Goal: Task Accomplishment & Management: Manage account settings

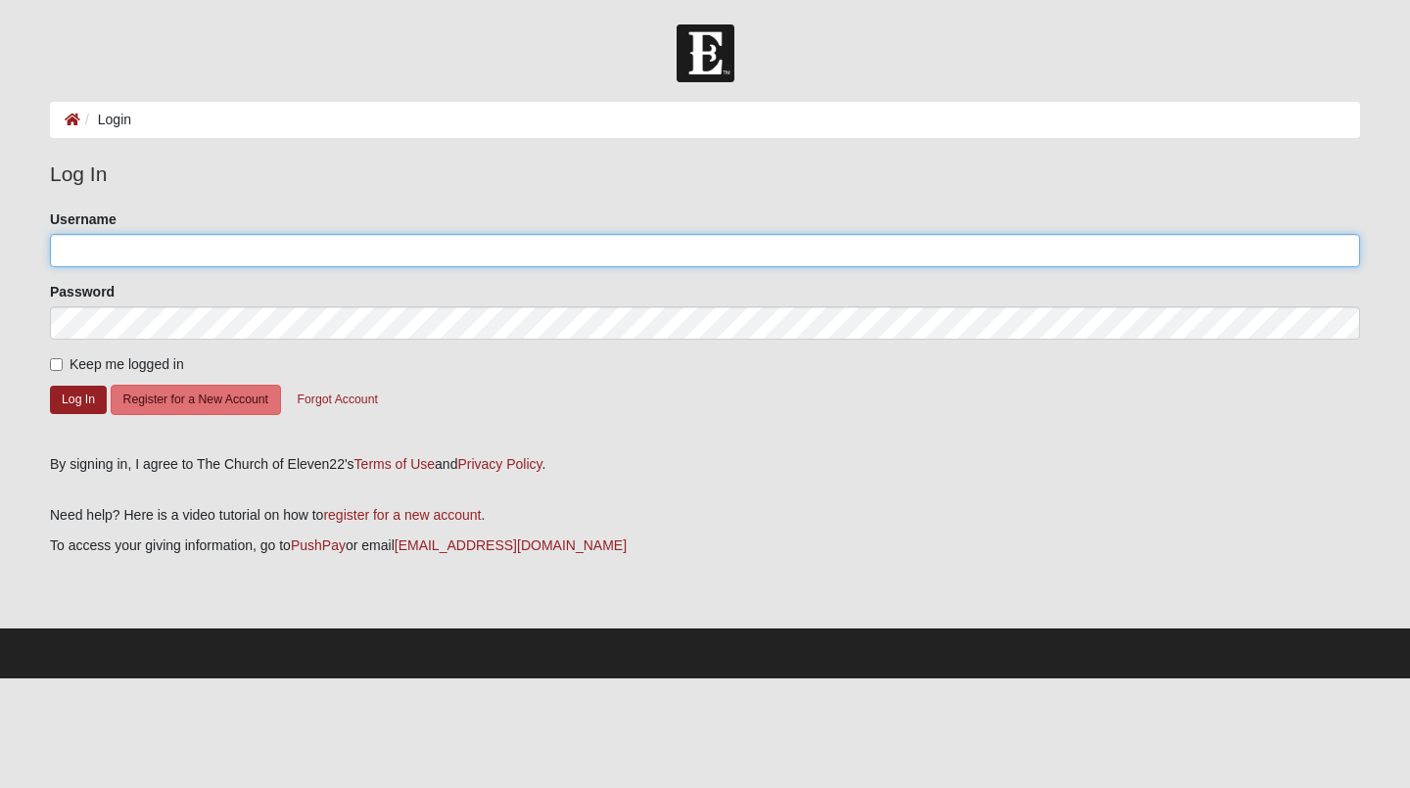
type input "rachelstewart"
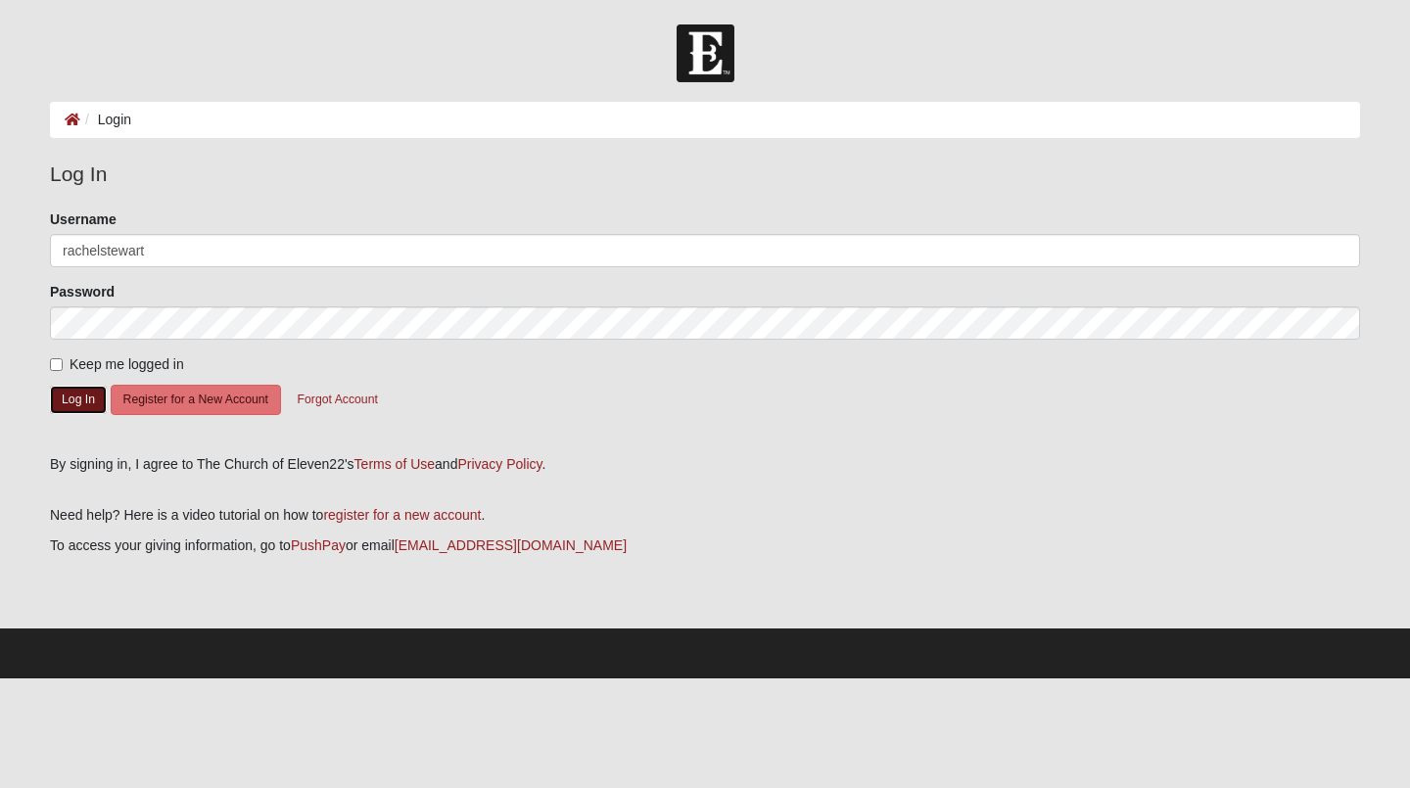
click at [95, 399] on button "Log In" at bounding box center [78, 400] width 57 height 28
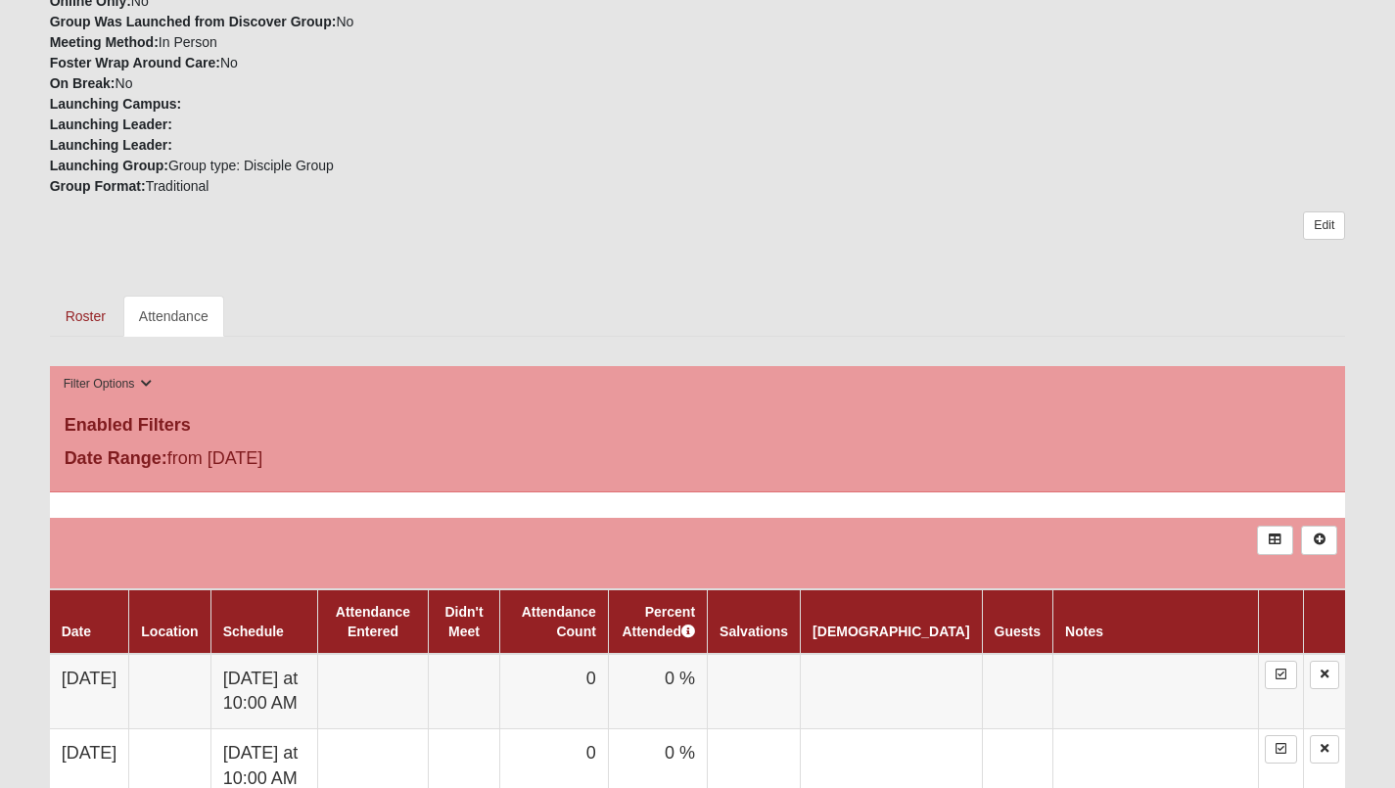
scroll to position [783, 0]
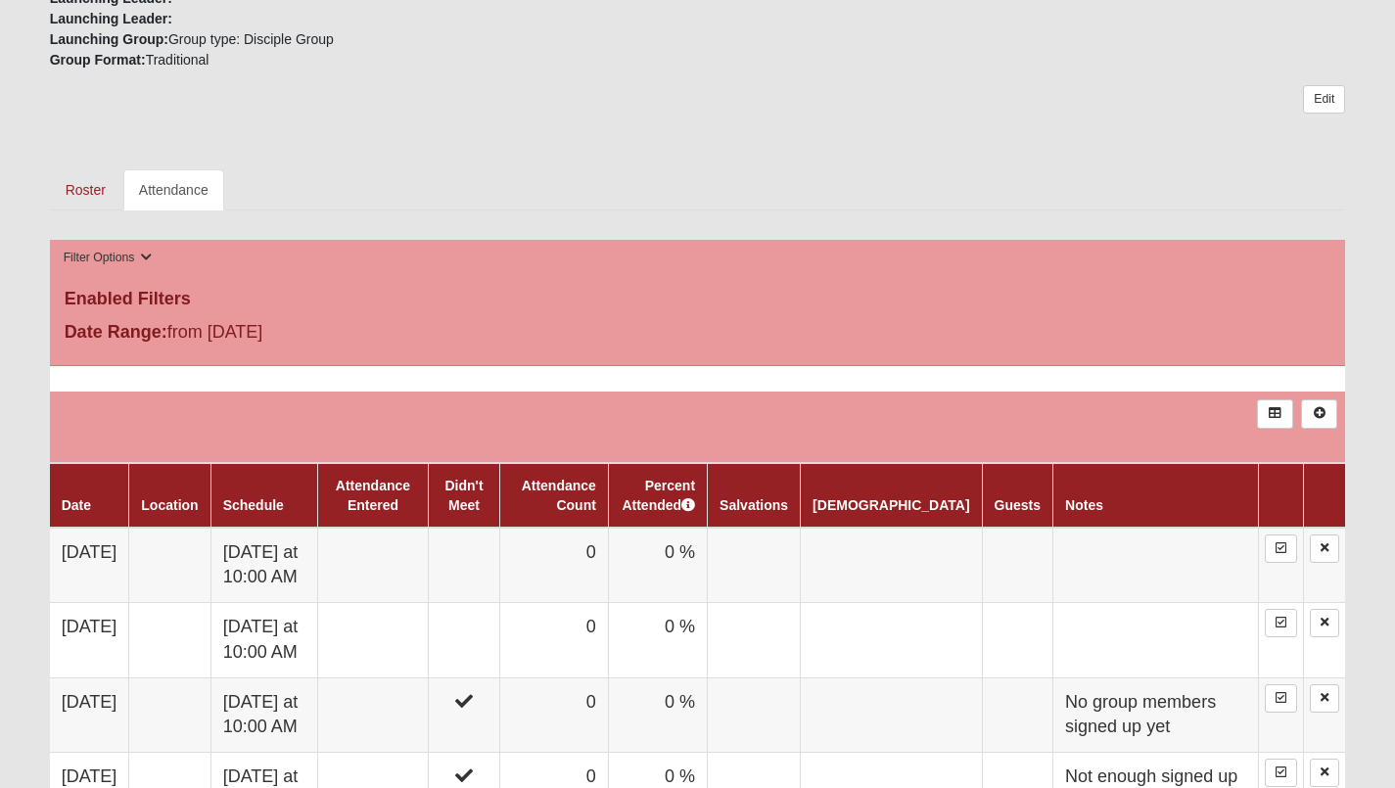
click at [499, 566] on td at bounding box center [464, 565] width 70 height 75
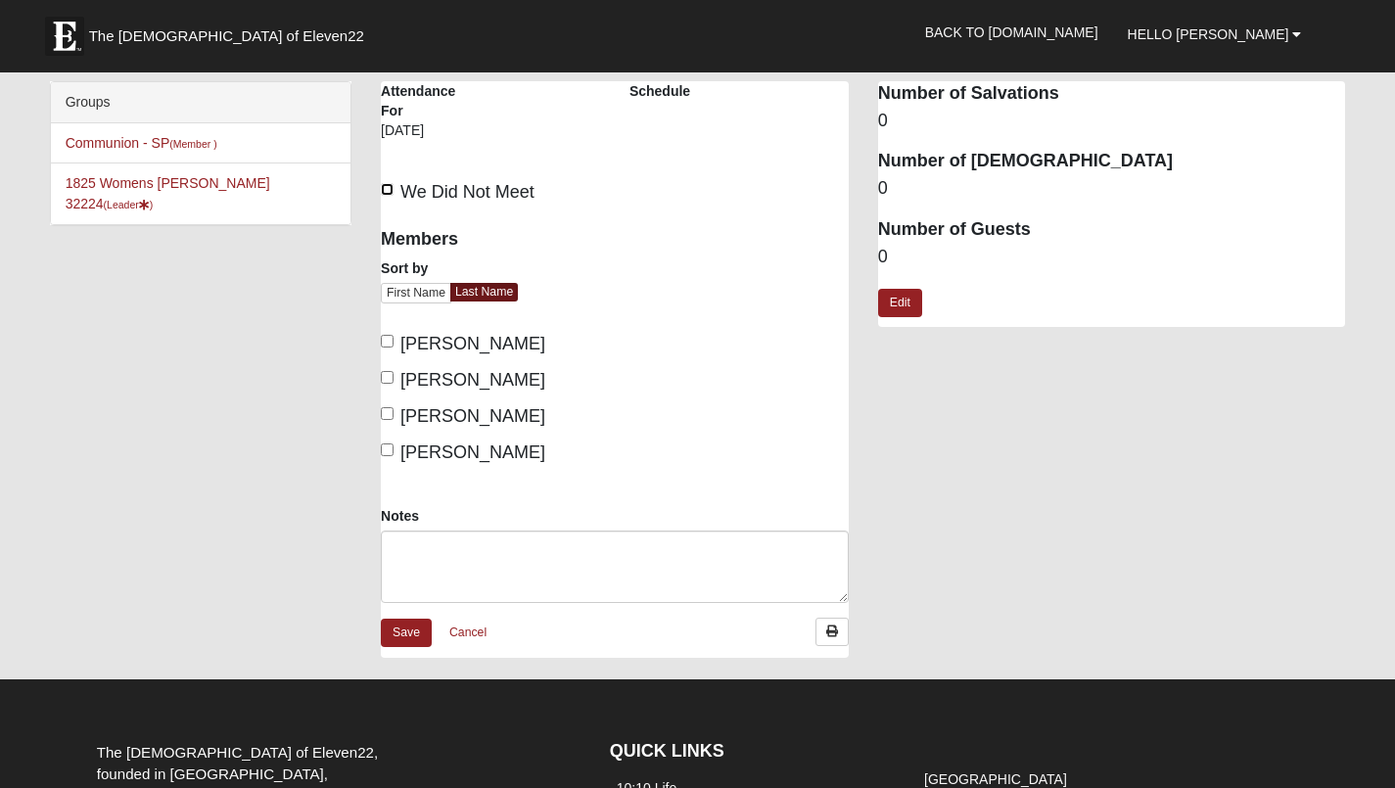
click at [383, 188] on input "We Did Not Meet" at bounding box center [387, 189] width 13 height 13
checkbox input "true"
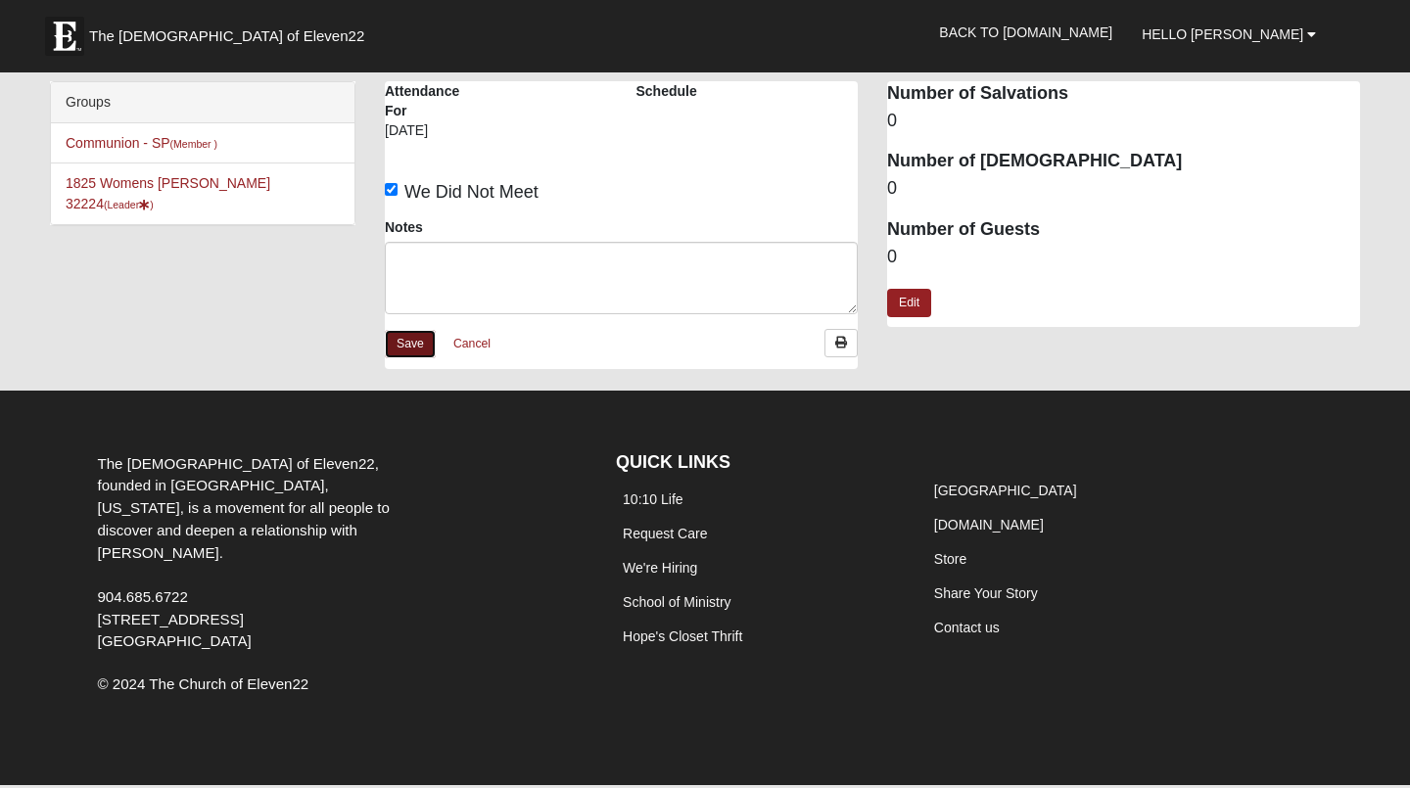
click at [407, 343] on link "Save" at bounding box center [410, 344] width 51 height 28
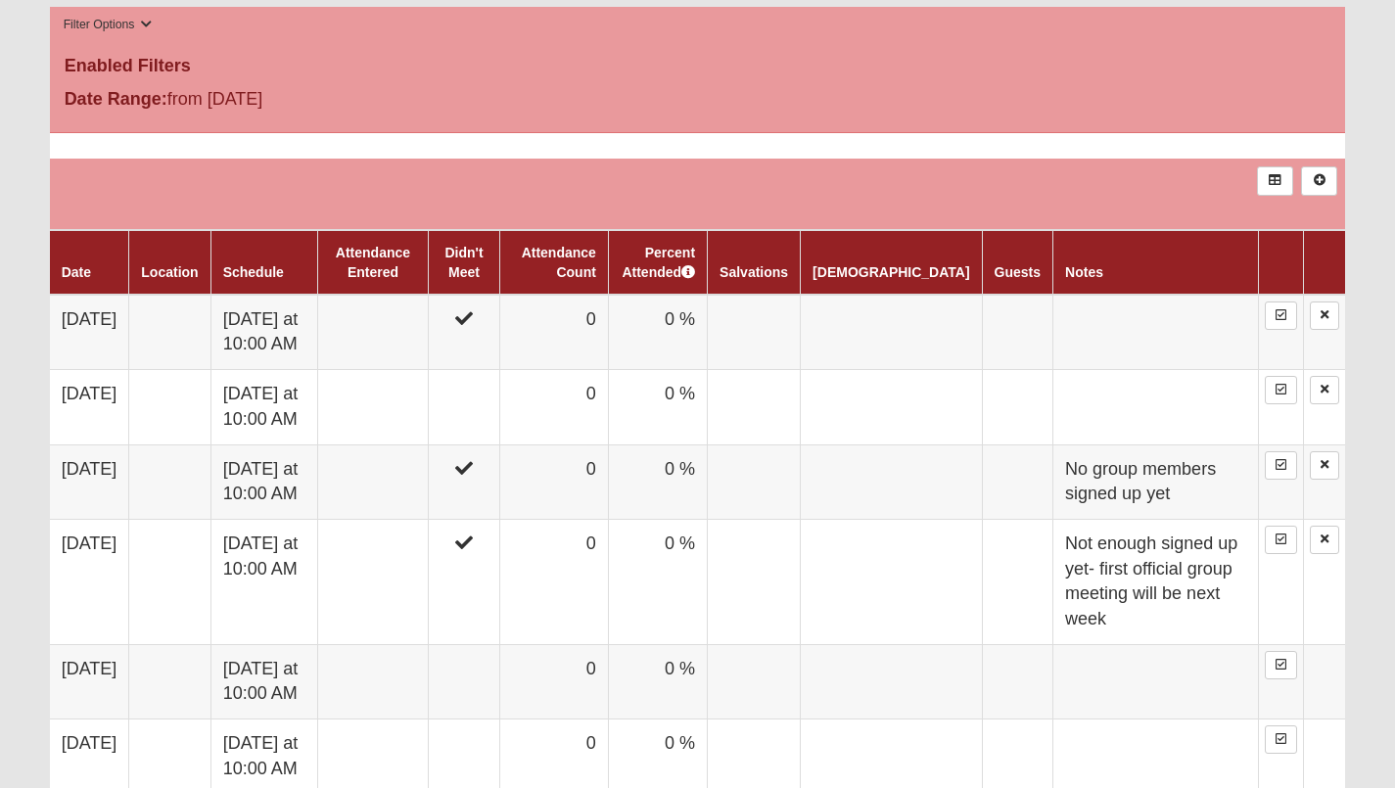
scroll to position [1077, 0]
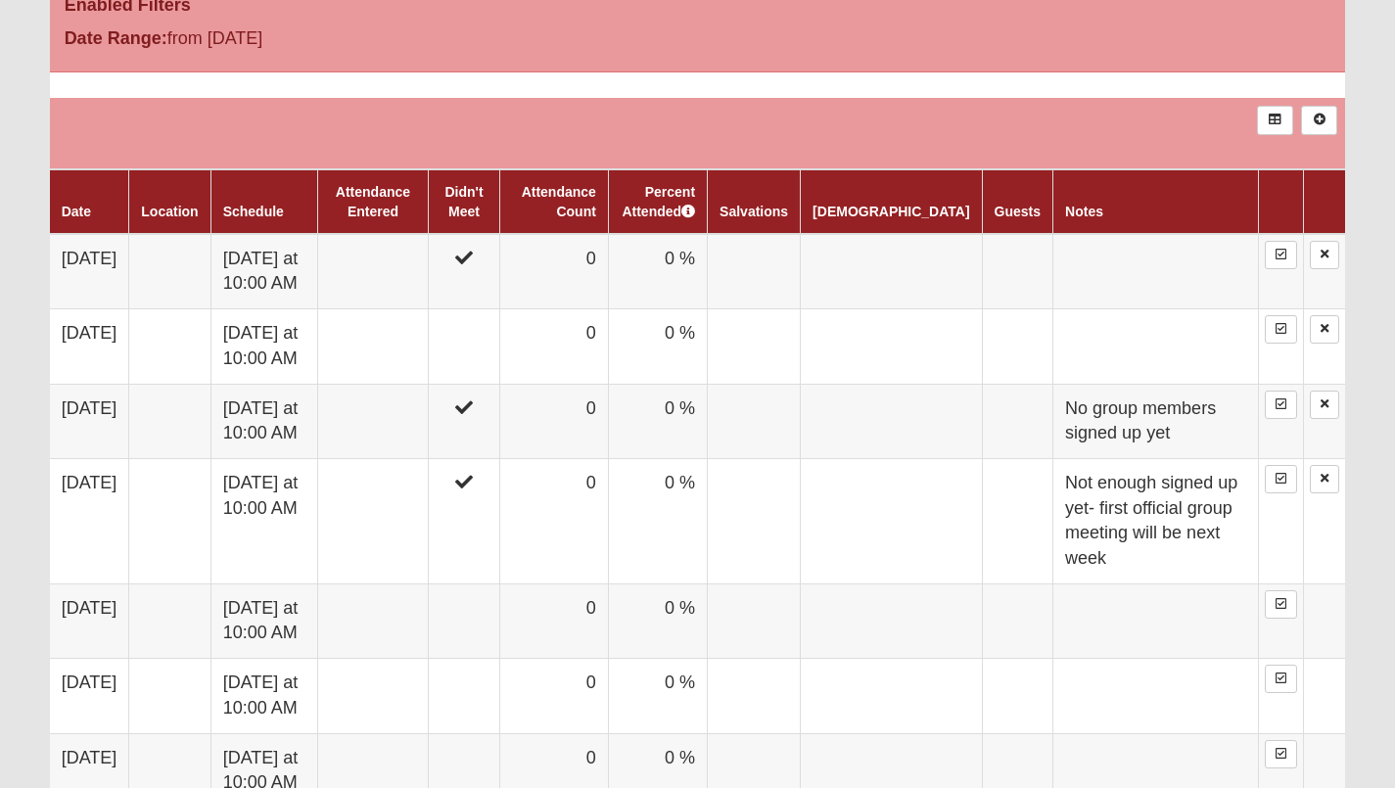
click at [499, 343] on td at bounding box center [464, 346] width 70 height 74
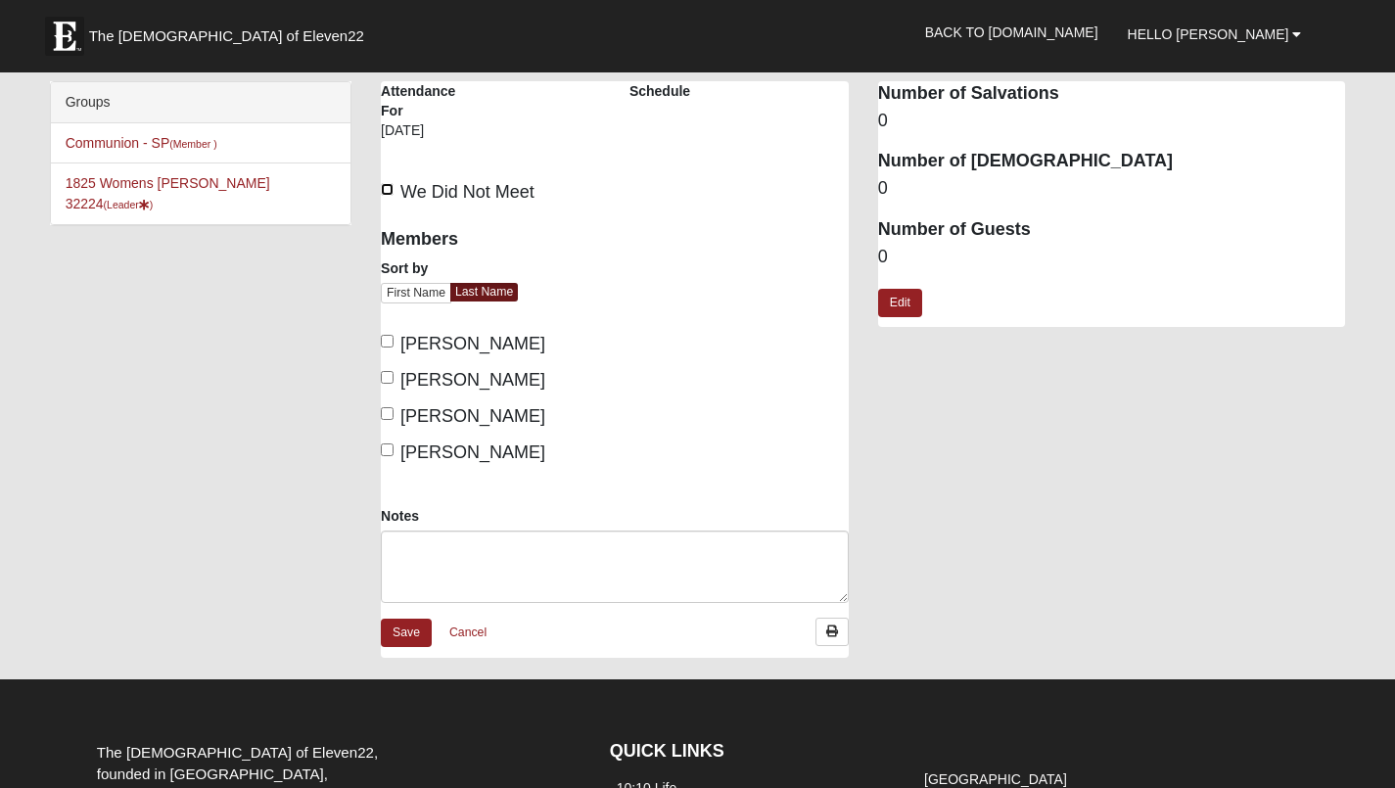
click at [390, 188] on input "We Did Not Meet" at bounding box center [387, 189] width 13 height 13
checkbox input "true"
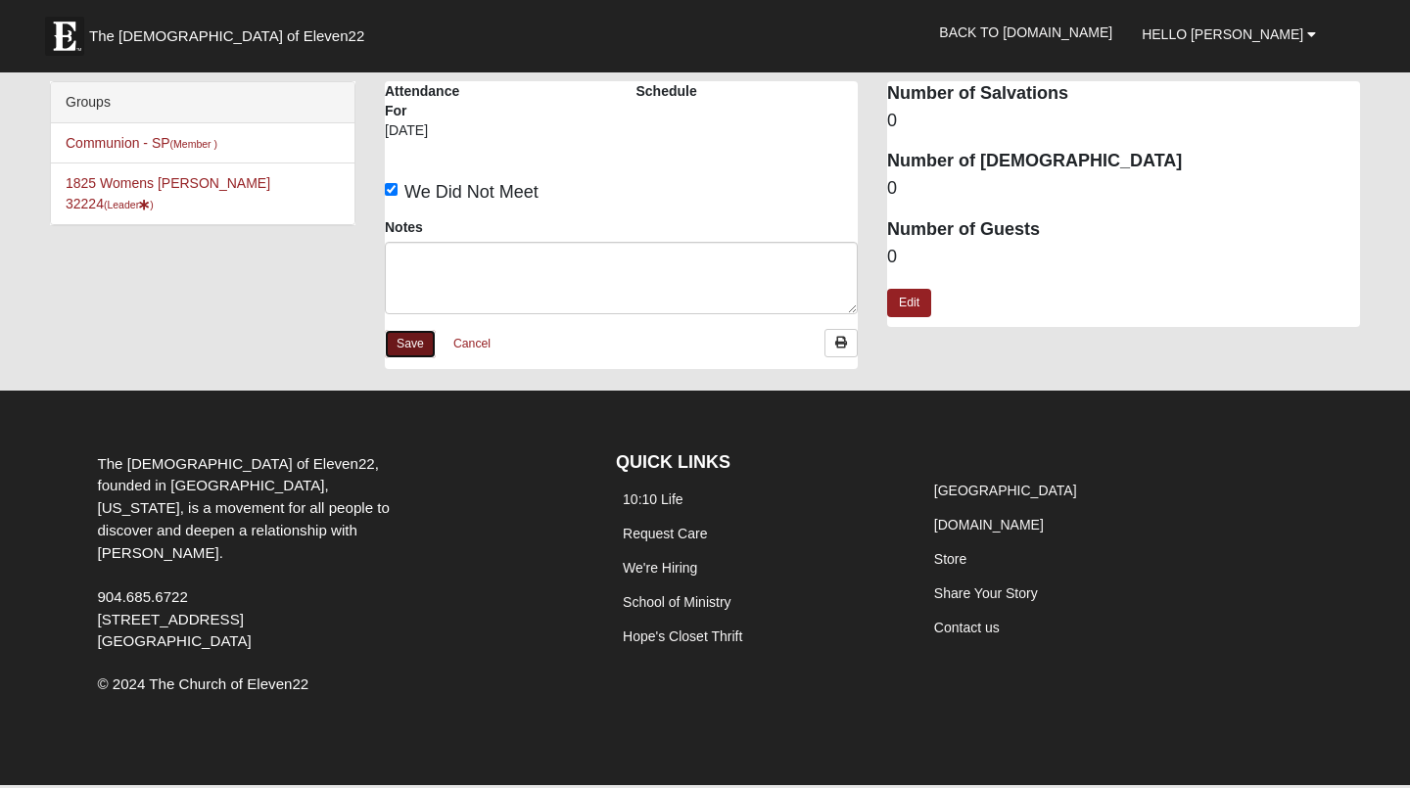
click at [410, 341] on link "Save" at bounding box center [410, 344] width 51 height 28
